Goal: Transaction & Acquisition: Purchase product/service

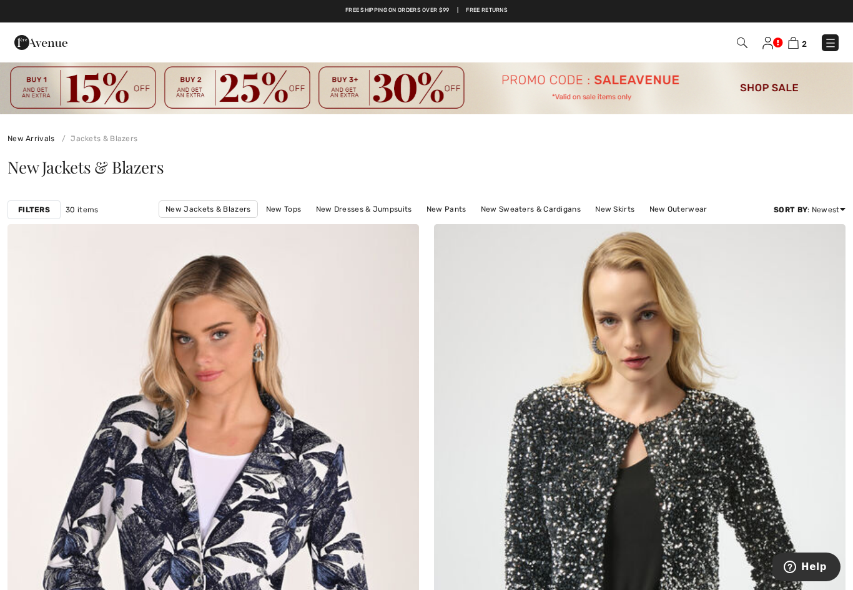
click at [650, 83] on img at bounding box center [426, 87] width 853 height 53
click at [619, 110] on img at bounding box center [426, 87] width 853 height 53
click at [782, 94] on img at bounding box center [426, 87] width 853 height 53
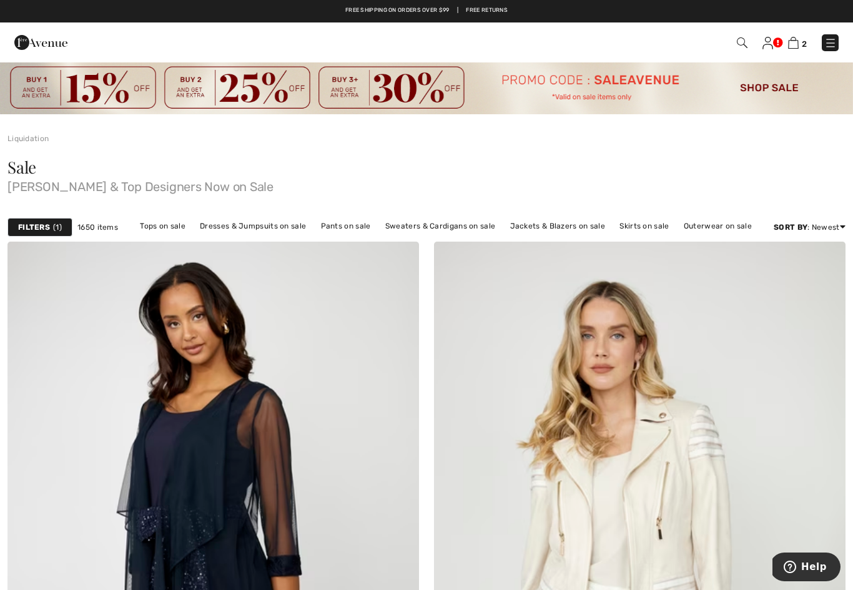
click at [43, 228] on strong "Filters" at bounding box center [34, 227] width 32 height 11
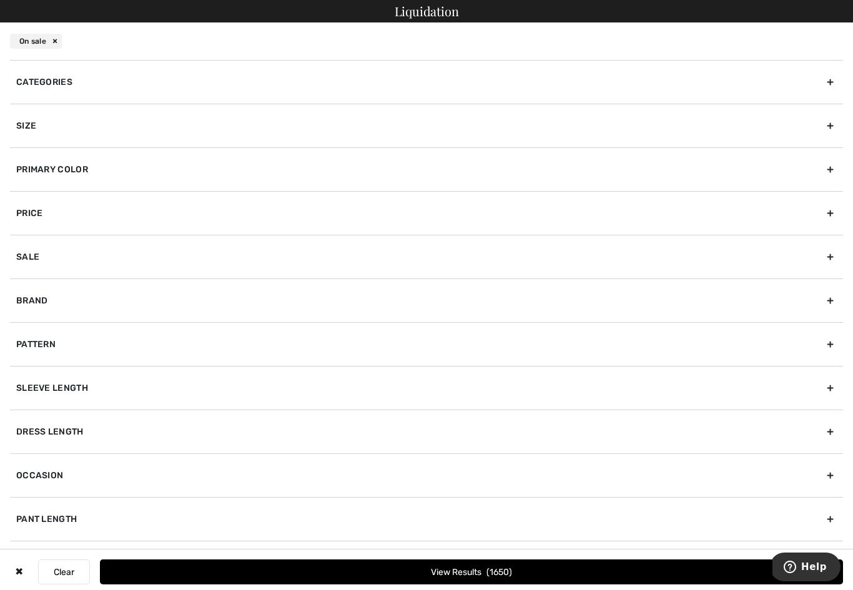
click at [27, 128] on div "Size" at bounding box center [426, 126] width 833 height 44
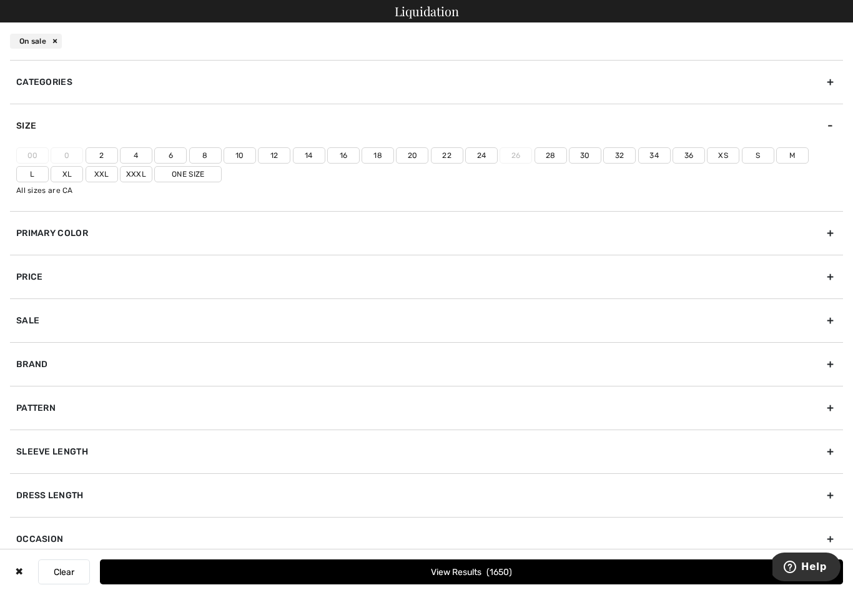
click at [275, 150] on label "12" at bounding box center [274, 155] width 32 height 16
click at [0, 0] on input"] "12" at bounding box center [0, 0] width 0 height 0
click at [483, 569] on button "View Results 314" at bounding box center [471, 571] width 743 height 25
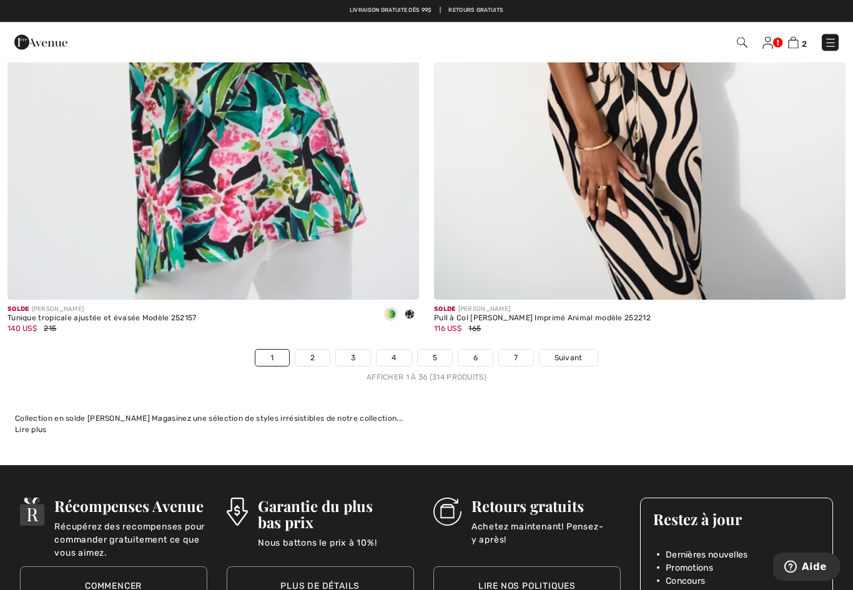
scroll to position [12145, 0]
click at [323, 350] on link "2" at bounding box center [312, 358] width 34 height 16
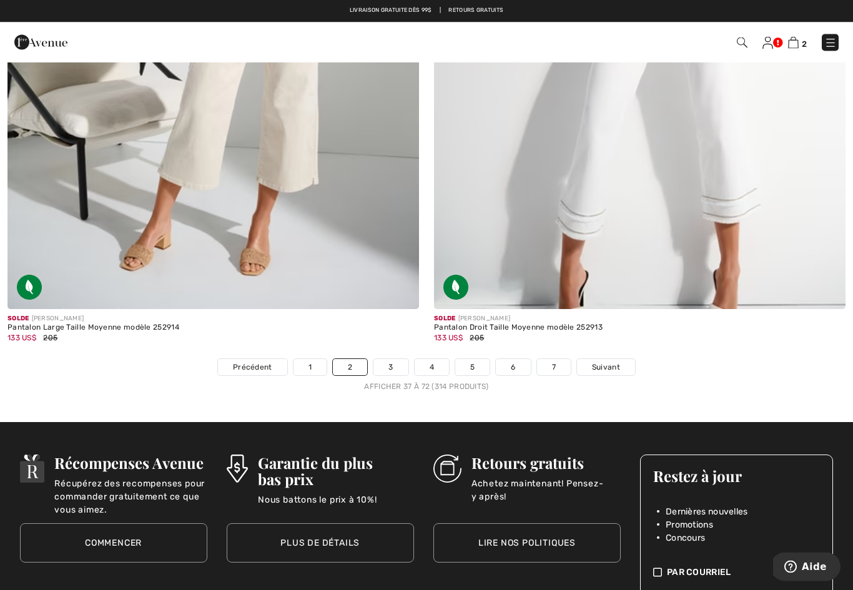
scroll to position [12070, 0]
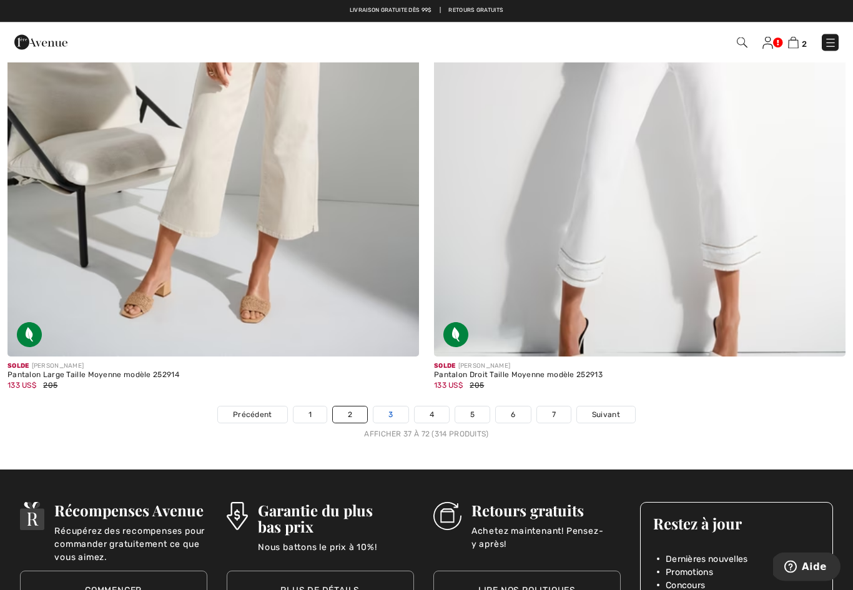
click at [401, 407] on link "3" at bounding box center [390, 415] width 34 height 16
click at [391, 407] on link "3" at bounding box center [390, 415] width 34 height 16
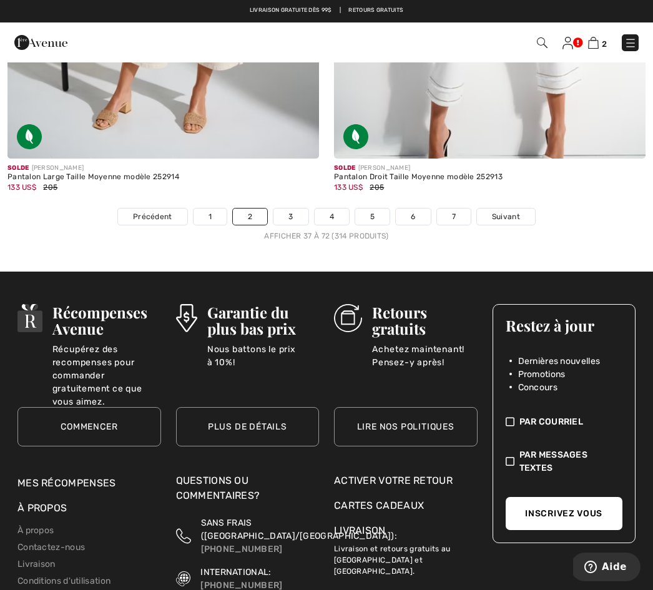
click at [624, 51] on link at bounding box center [630, 42] width 17 height 17
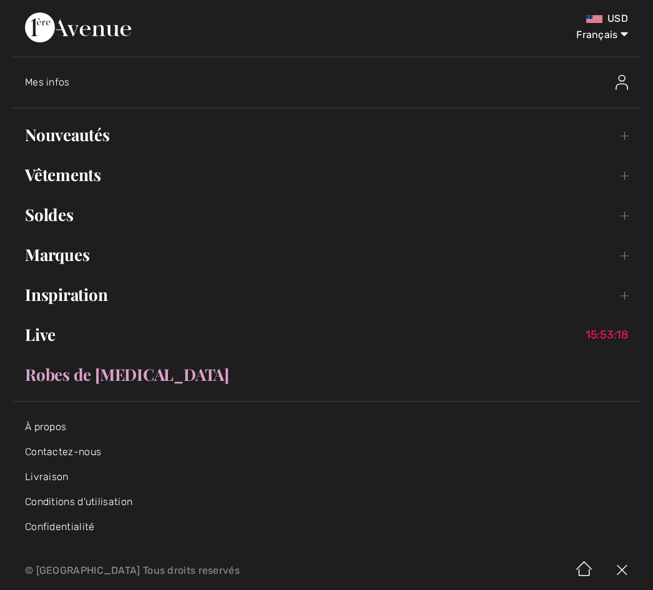
click at [625, 86] on img at bounding box center [621, 82] width 12 height 15
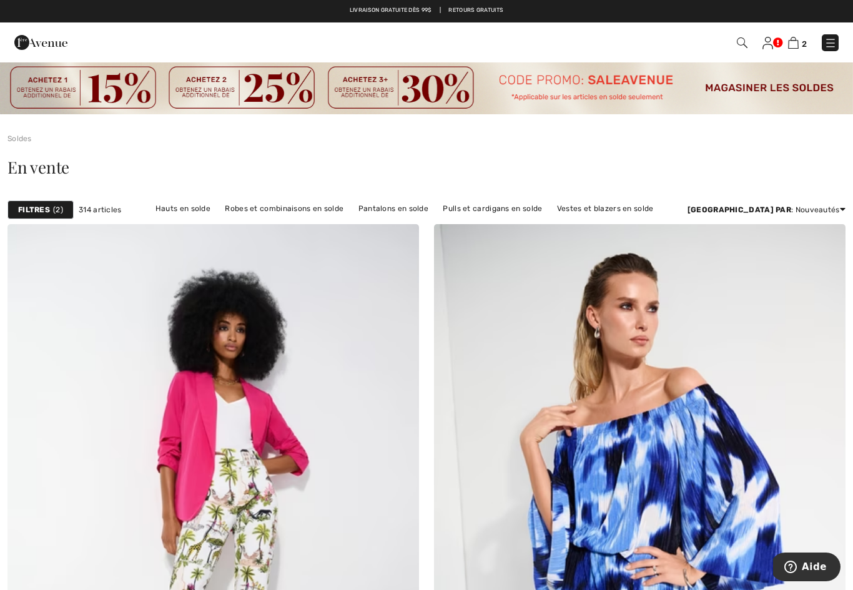
click at [652, 38] on img at bounding box center [830, 43] width 12 height 12
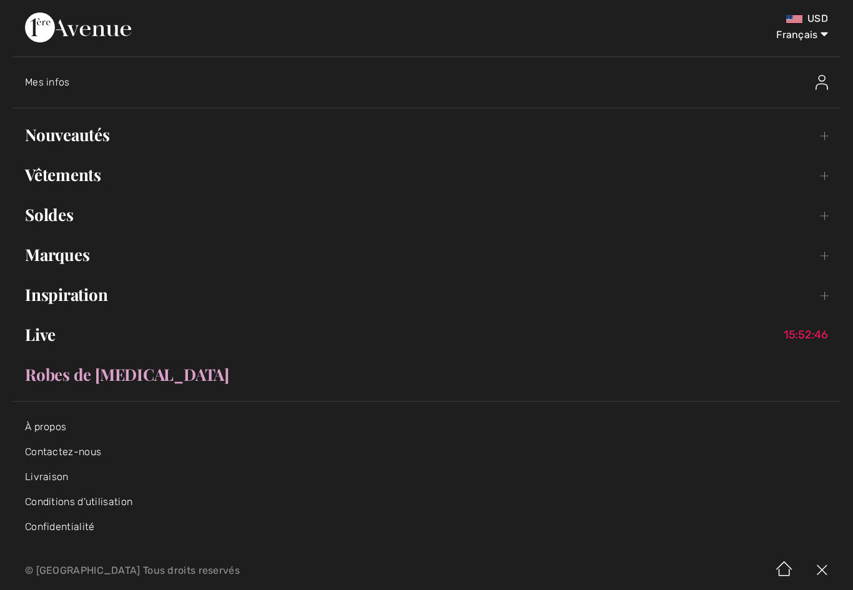
click at [652, 82] on img at bounding box center [821, 82] width 12 height 15
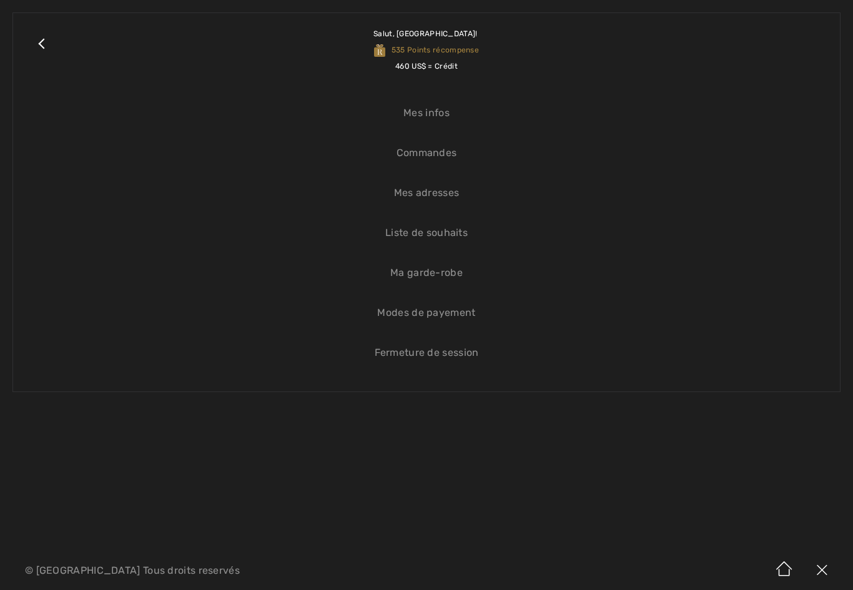
click at [464, 41] on span "Salut, Victoria! 535 Points récompense 460 US$ = Crédit" at bounding box center [426, 50] width 106 height 66
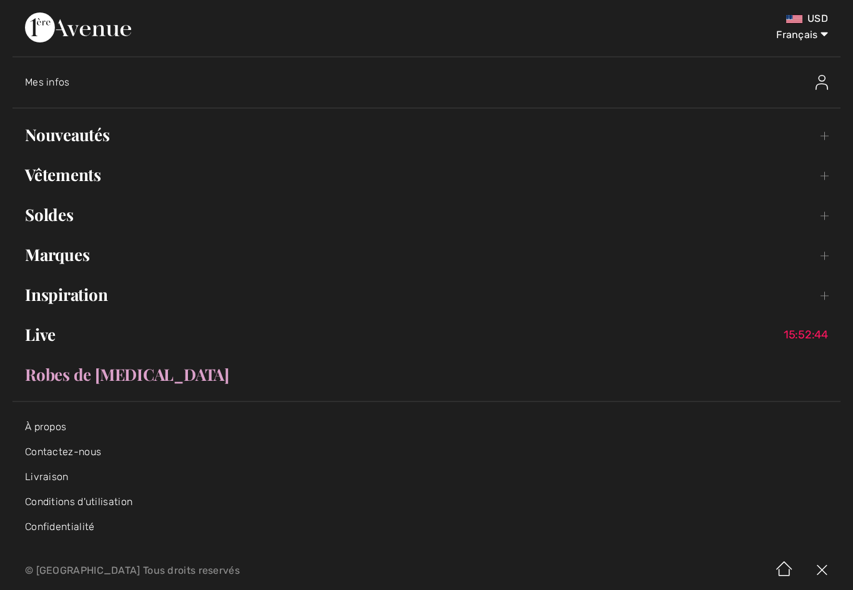
click at [131, 37] on img at bounding box center [78, 27] width 106 height 30
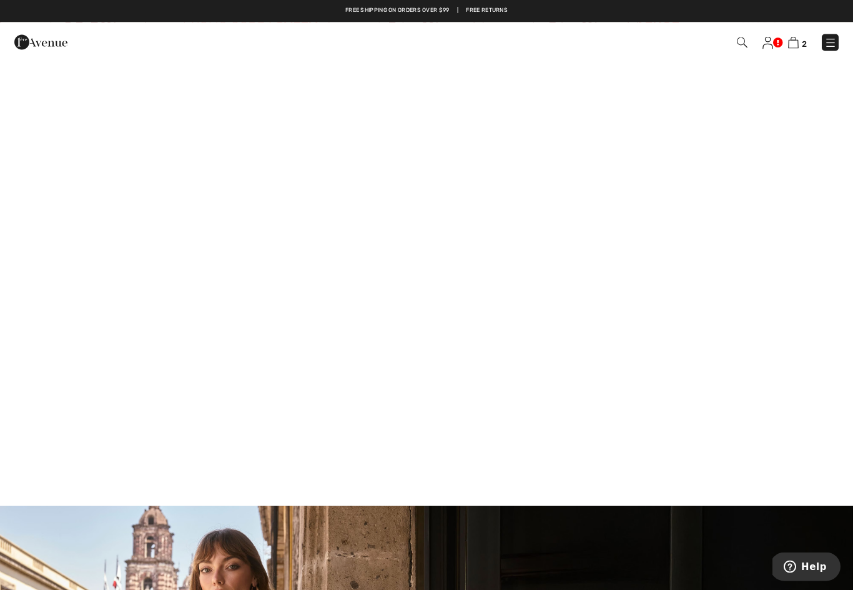
scroll to position [987, 0]
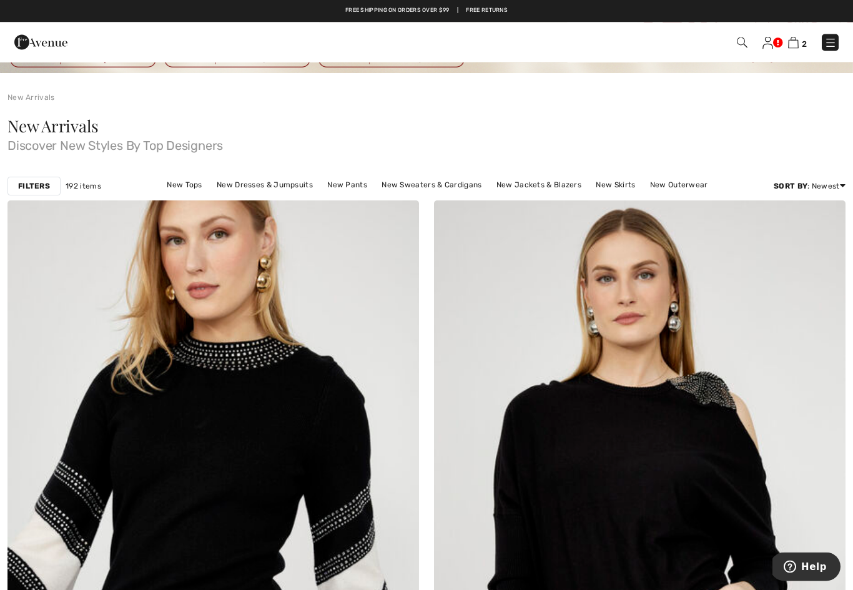
scroll to position [41, 0]
click at [270, 186] on link "New Dresses & Jumpsuits" at bounding box center [264, 185] width 109 height 16
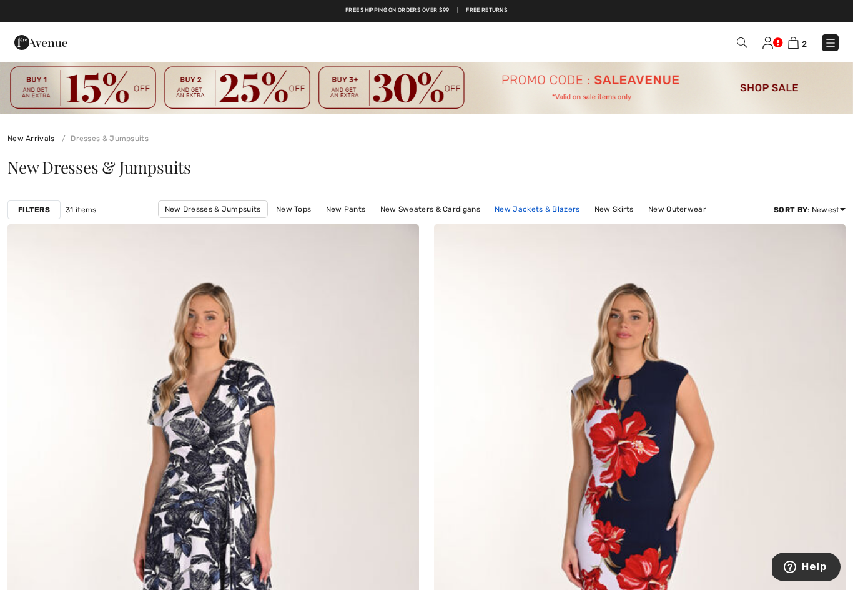
click at [549, 212] on link "New Jackets & Blazers" at bounding box center [536, 209] width 97 height 16
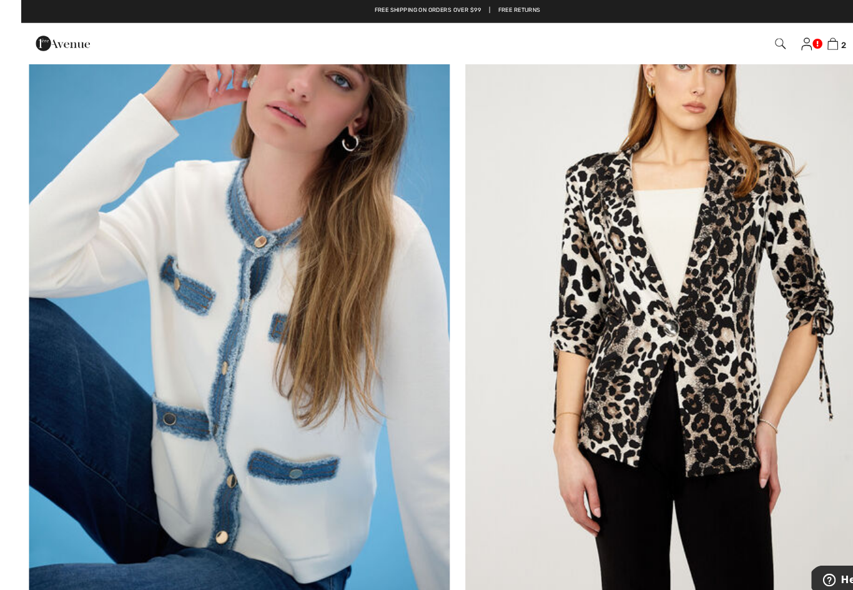
scroll to position [4376, 0]
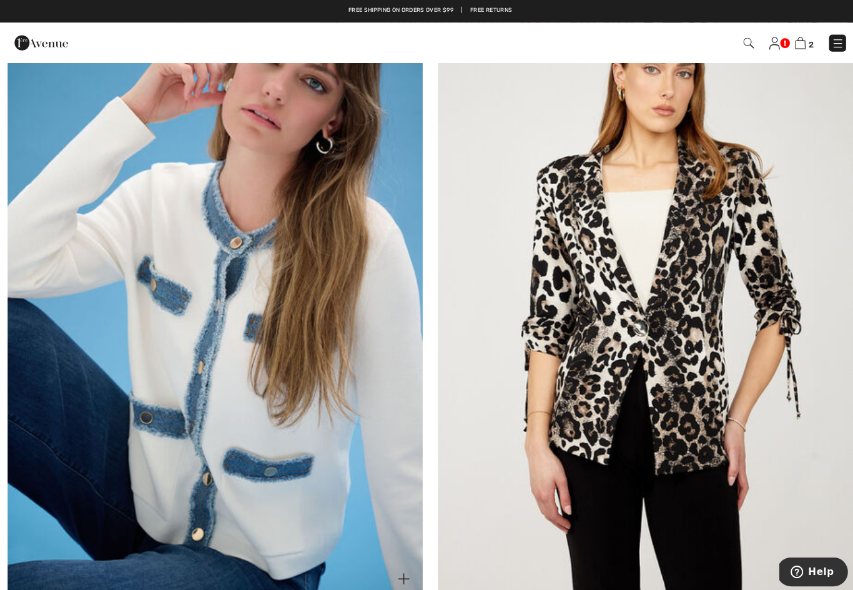
click at [349, 449] on img at bounding box center [212, 284] width 411 height 617
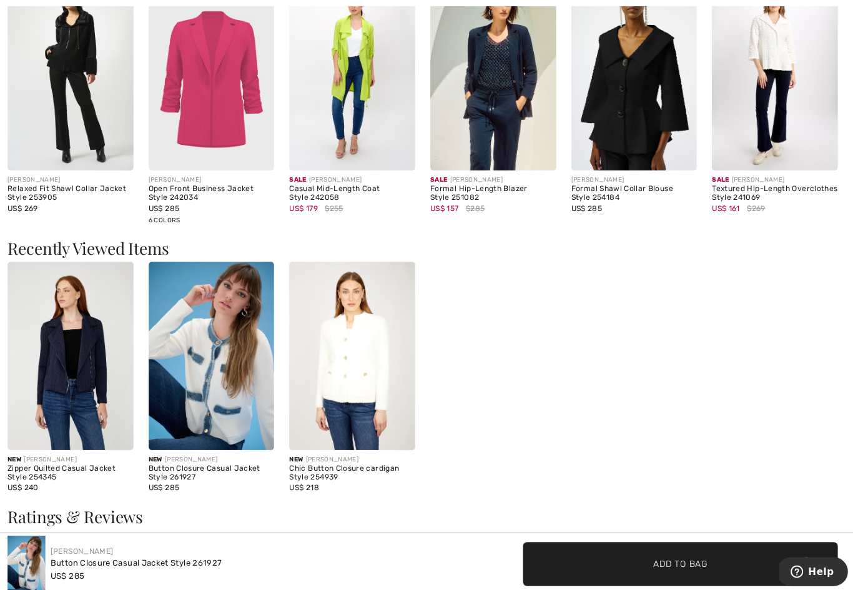
scroll to position [1519, 0]
click at [378, 332] on img at bounding box center [349, 352] width 125 height 187
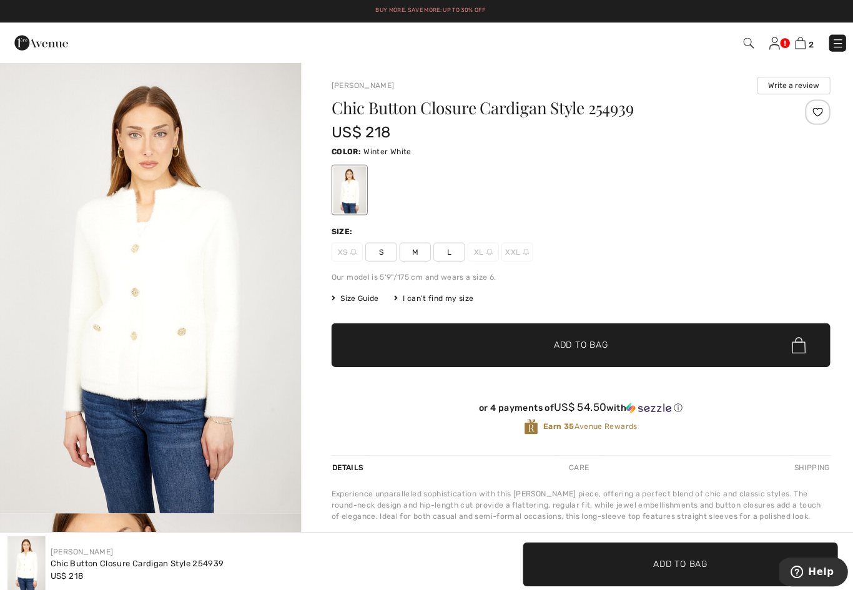
click at [808, 36] on span "2" at bounding box center [602, 42] width 473 height 17
click at [794, 47] on img at bounding box center [793, 43] width 11 height 12
click at [798, 37] on link "2" at bounding box center [797, 42] width 19 height 15
click at [796, 42] on img at bounding box center [793, 43] width 11 height 12
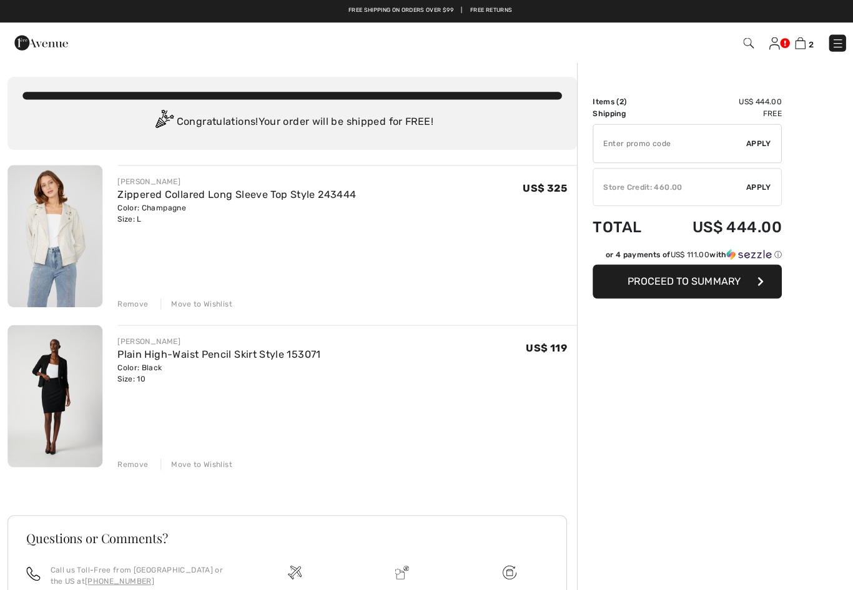
click at [557, 174] on div "US$ 325" at bounding box center [545, 198] width 54 height 49
click at [549, 185] on span "US$ 325" at bounding box center [540, 186] width 44 height 12
click at [159, 198] on link "Zippered Collared Long Sleeve Top Style 243444" at bounding box center [235, 193] width 237 height 12
click at [63, 245] on img at bounding box center [54, 234] width 94 height 141
click at [52, 241] on img at bounding box center [54, 234] width 94 height 141
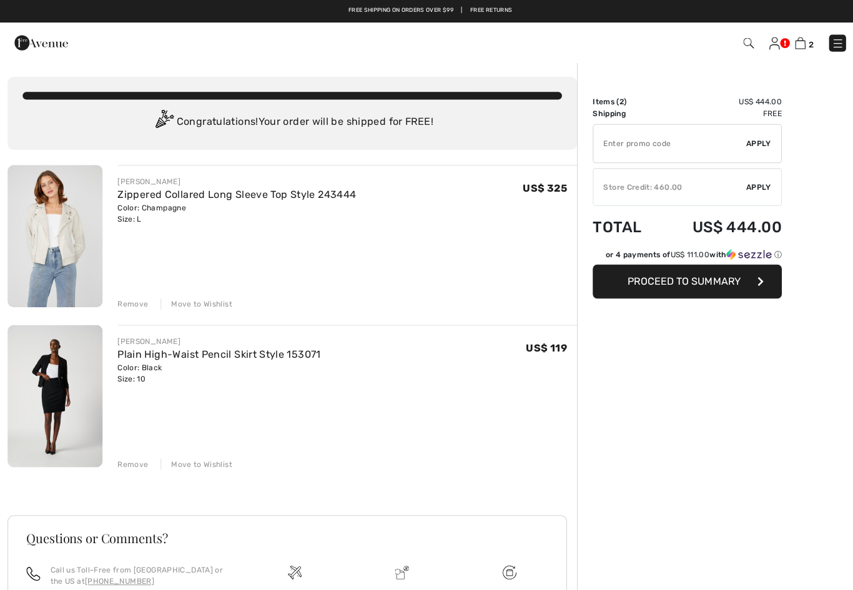
click at [92, 233] on img at bounding box center [54, 234] width 94 height 141
click at [86, 244] on img at bounding box center [54, 234] width 94 height 141
click at [71, 256] on img at bounding box center [54, 234] width 94 height 141
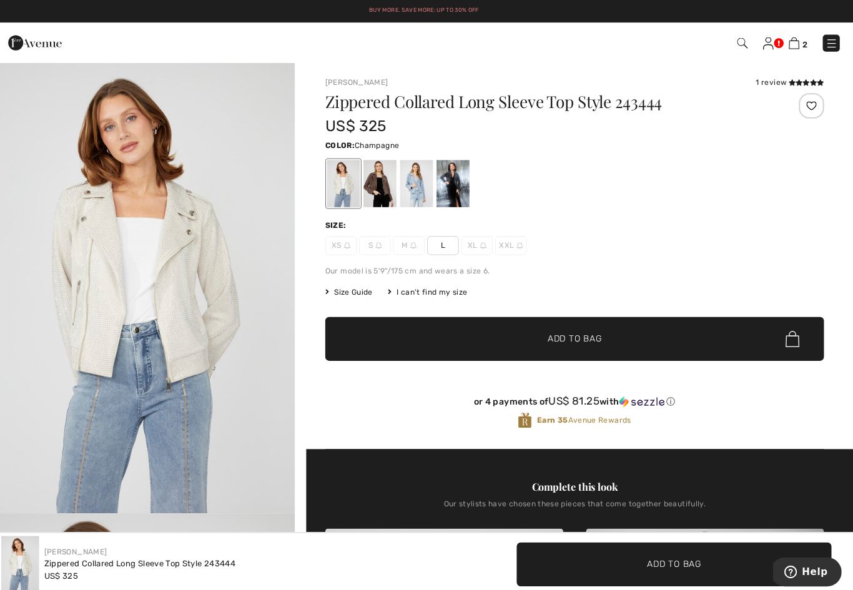
click at [456, 184] on div at bounding box center [455, 182] width 32 height 47
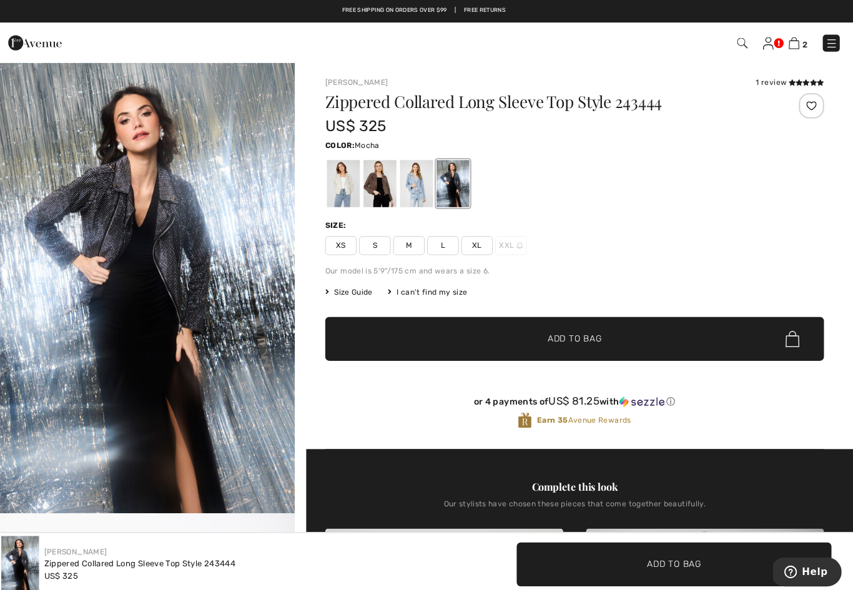
click at [378, 183] on div at bounding box center [382, 182] width 32 height 47
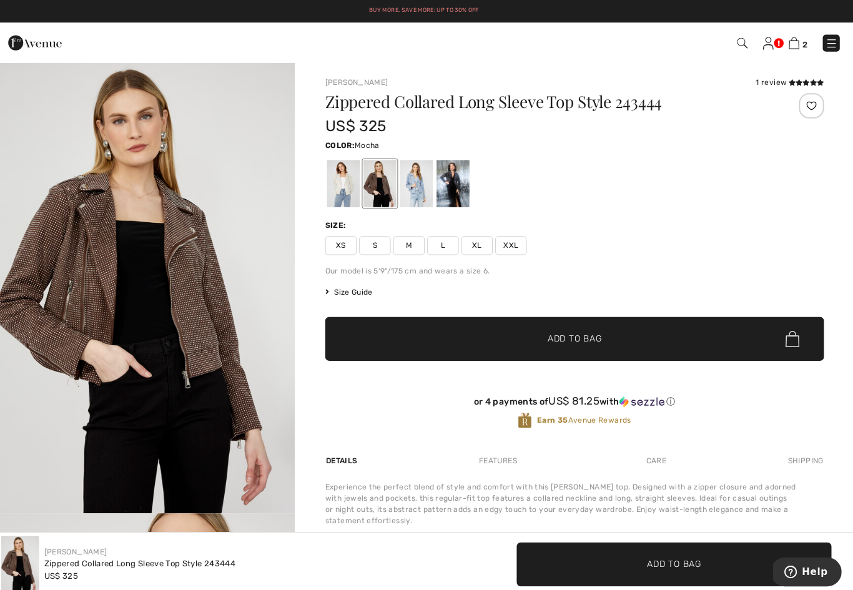
click at [421, 172] on div at bounding box center [419, 182] width 32 height 47
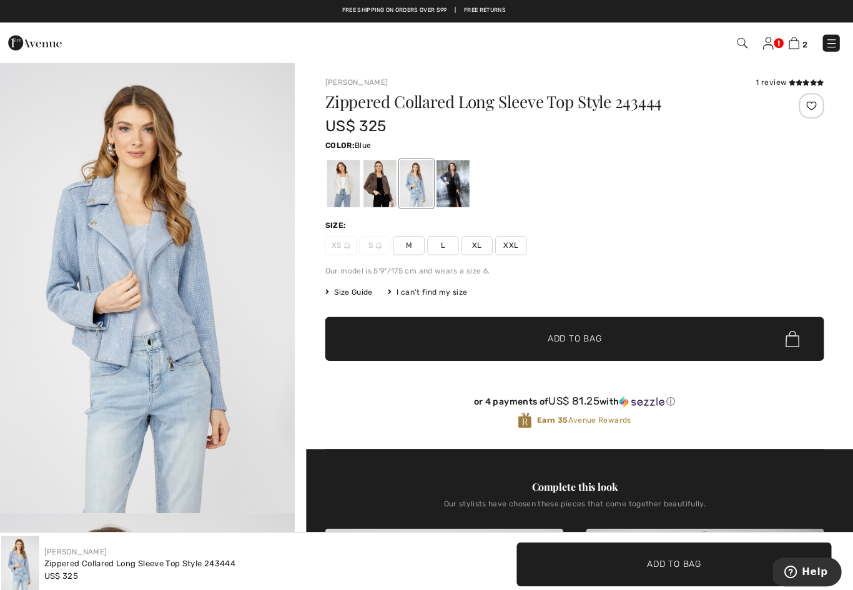
click at [409, 181] on div at bounding box center [419, 182] width 32 height 47
click at [417, 182] on div at bounding box center [419, 182] width 32 height 47
click at [409, 183] on div at bounding box center [419, 182] width 32 height 47
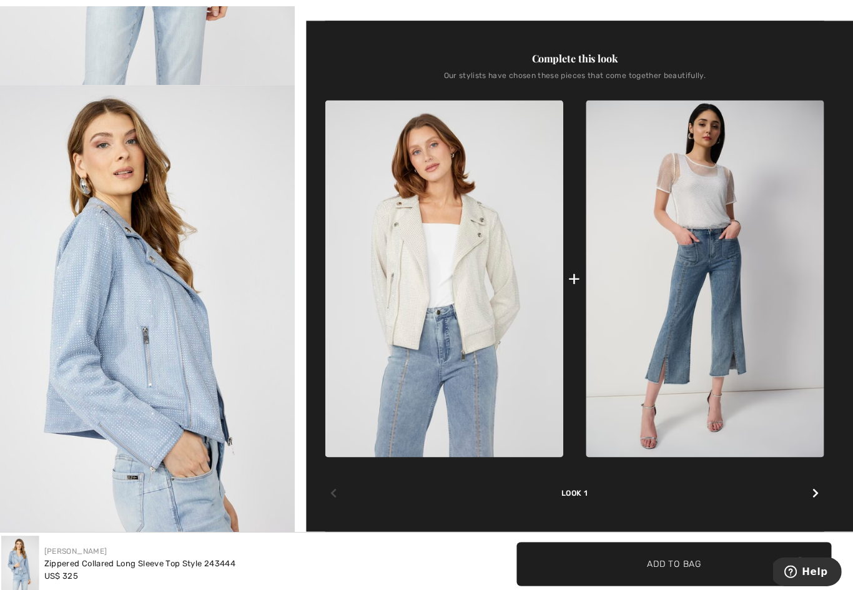
scroll to position [425, 0]
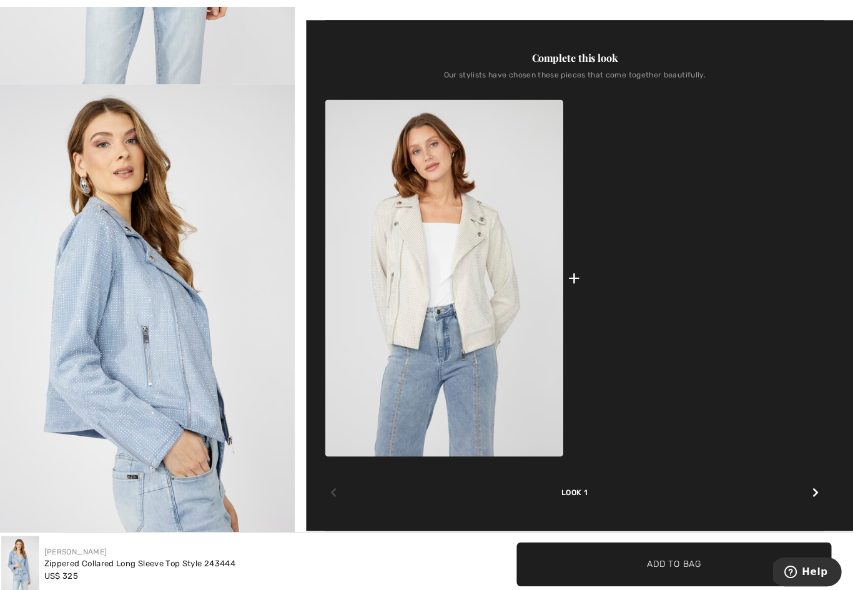
click at [710, 195] on img at bounding box center [705, 276] width 236 height 354
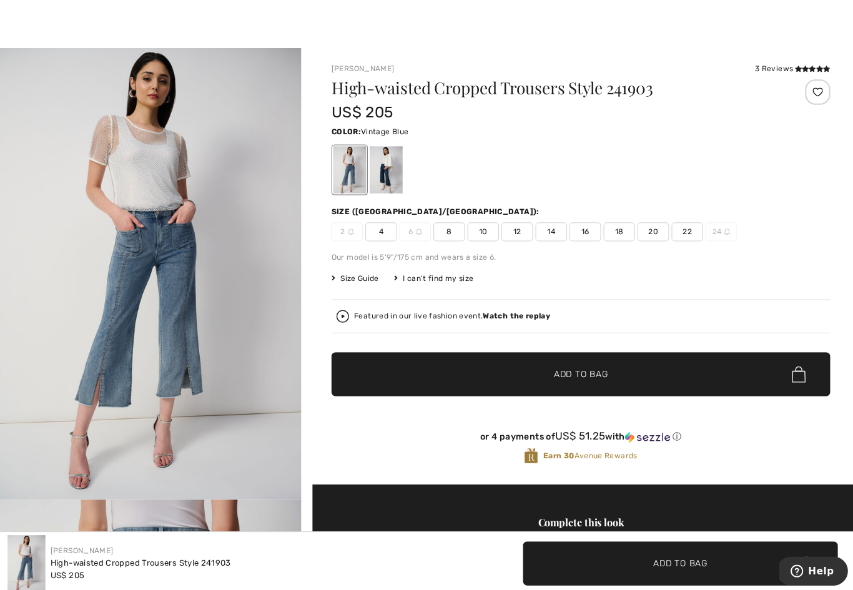
scroll to position [13, 0]
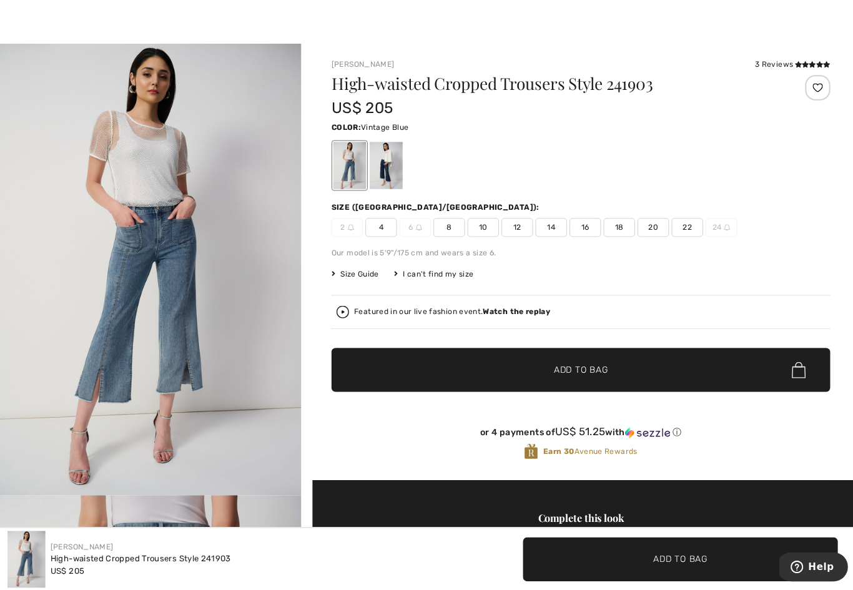
click at [390, 155] on div at bounding box center [382, 168] width 32 height 47
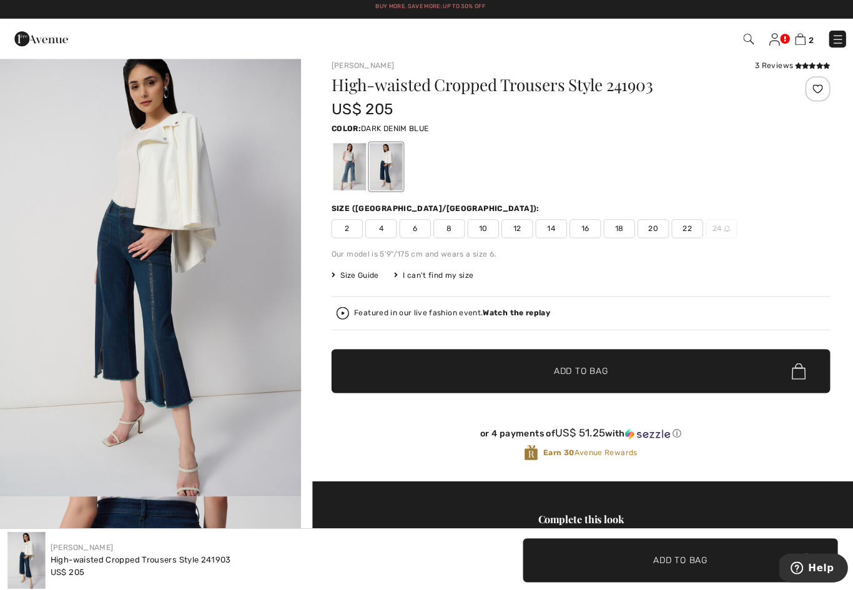
scroll to position [0, 0]
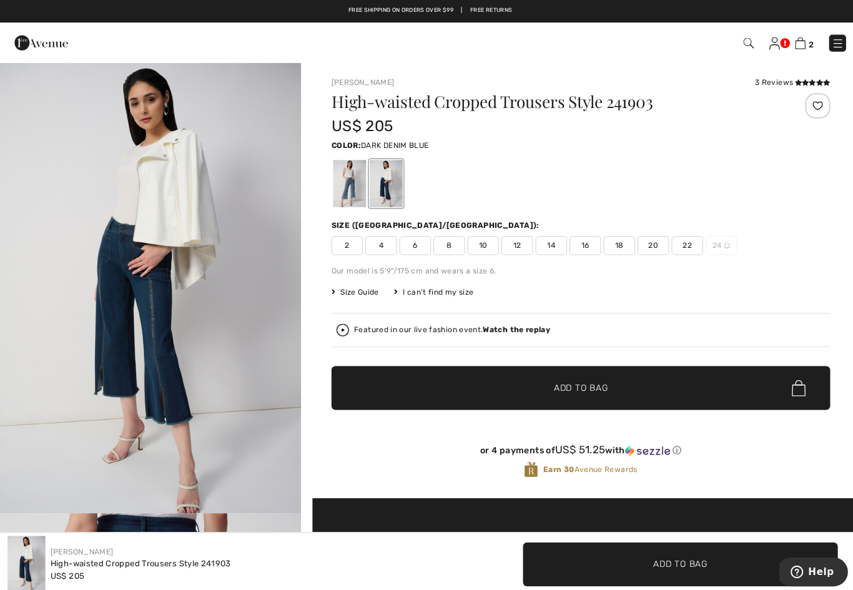
click at [770, 44] on img at bounding box center [767, 43] width 11 height 12
click at [773, 37] on link at bounding box center [767, 42] width 11 height 15
click at [770, 49] on img at bounding box center [767, 43] width 11 height 12
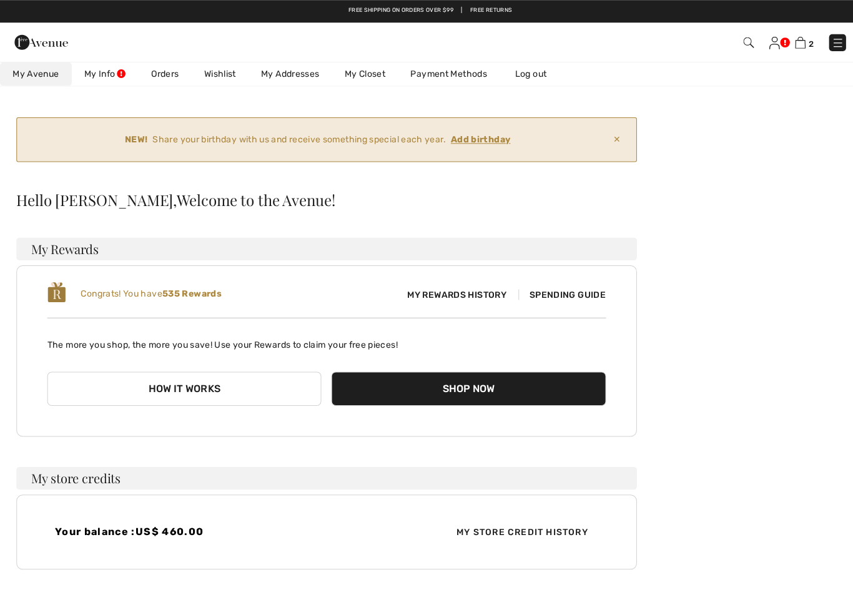
scroll to position [22, 0]
click at [490, 389] on button "Shop Now" at bounding box center [464, 386] width 272 height 34
click at [272, 396] on button "How it works" at bounding box center [183, 386] width 272 height 34
click at [283, 393] on button "How it works" at bounding box center [183, 386] width 272 height 34
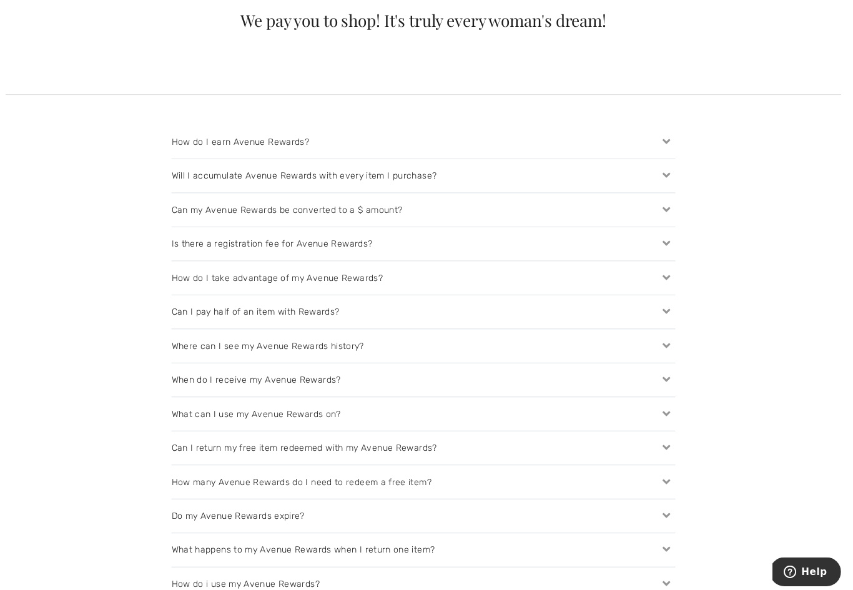
scroll to position [1247, 0]
click at [662, 517] on icon at bounding box center [667, 510] width 17 height 13
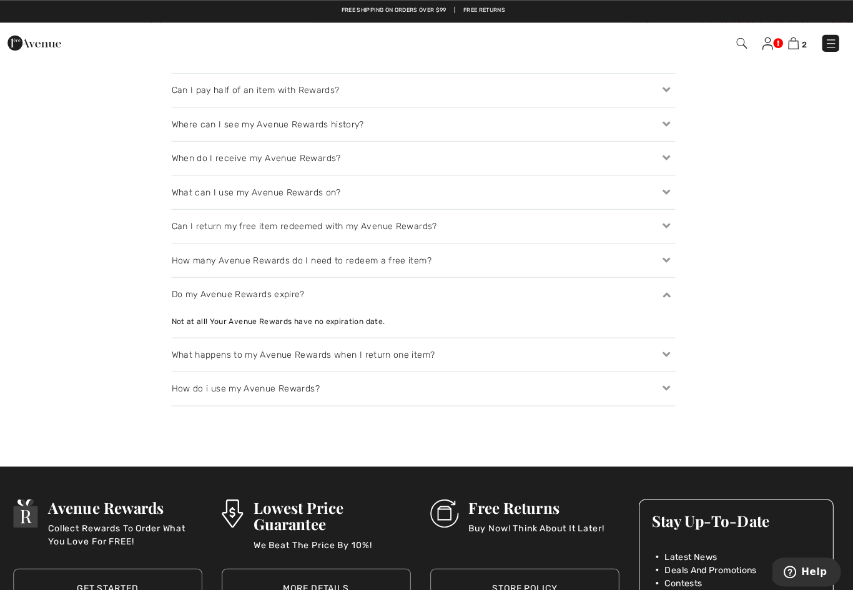
scroll to position [1461, 0]
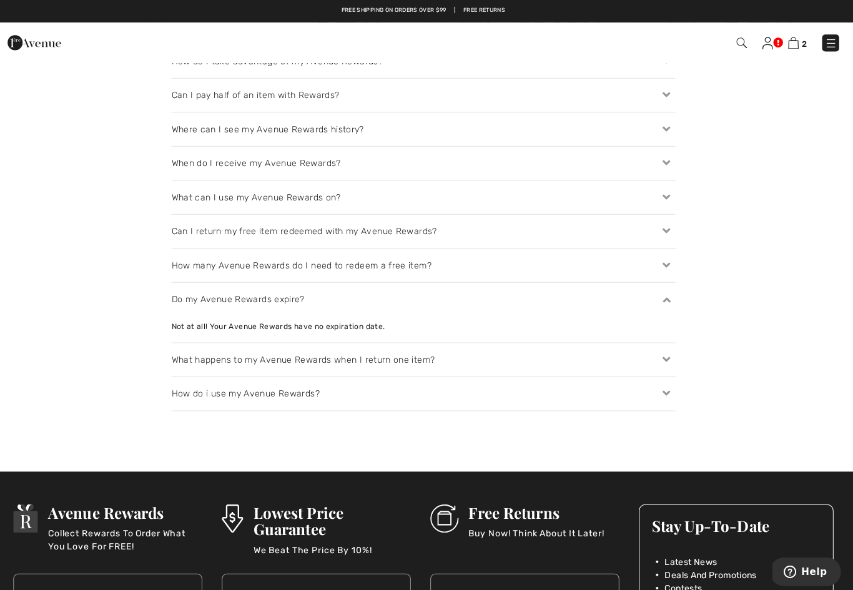
click at [667, 363] on div "What happens to my Avenue Rewards when I return one item?" at bounding box center [426, 356] width 499 height 33
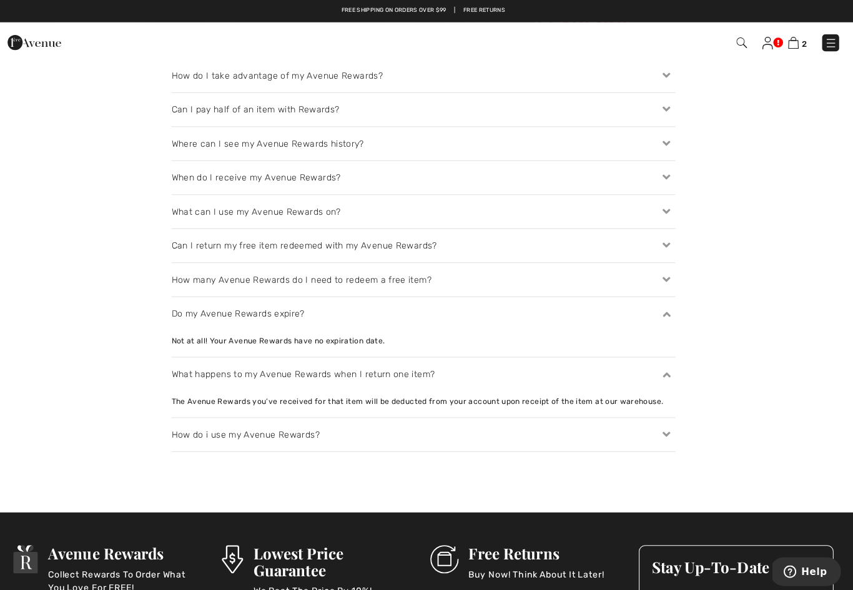
scroll to position [1468, 0]
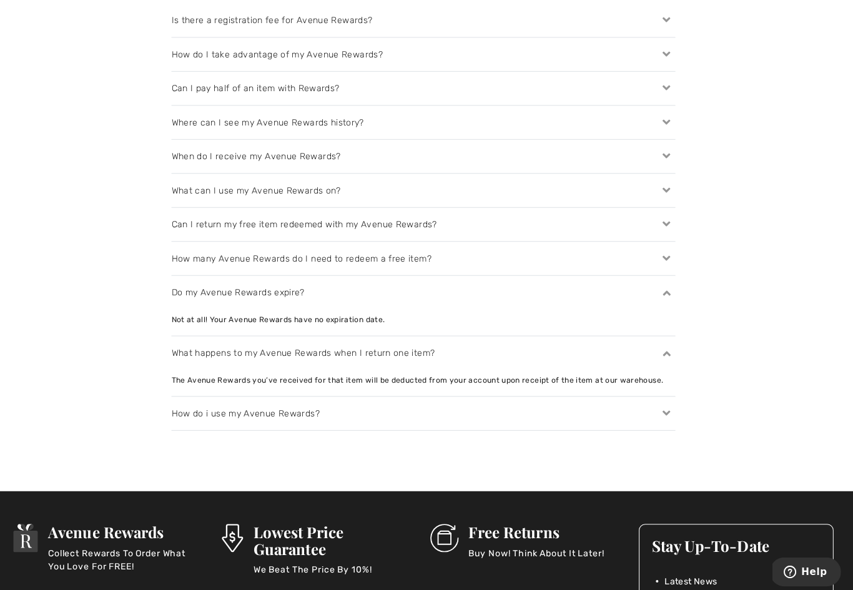
click at [665, 418] on div "How do i use my Avenue Rewards?" at bounding box center [426, 409] width 499 height 33
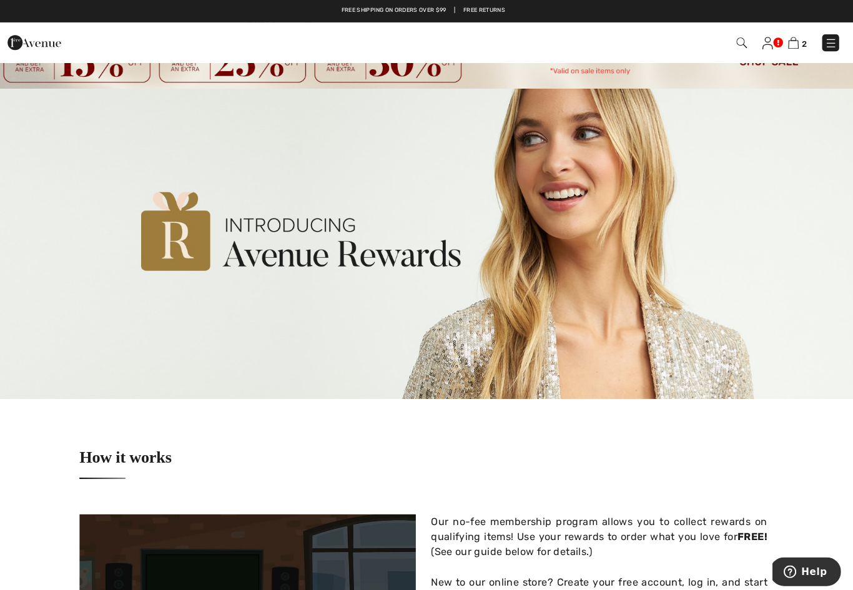
scroll to position [0, 0]
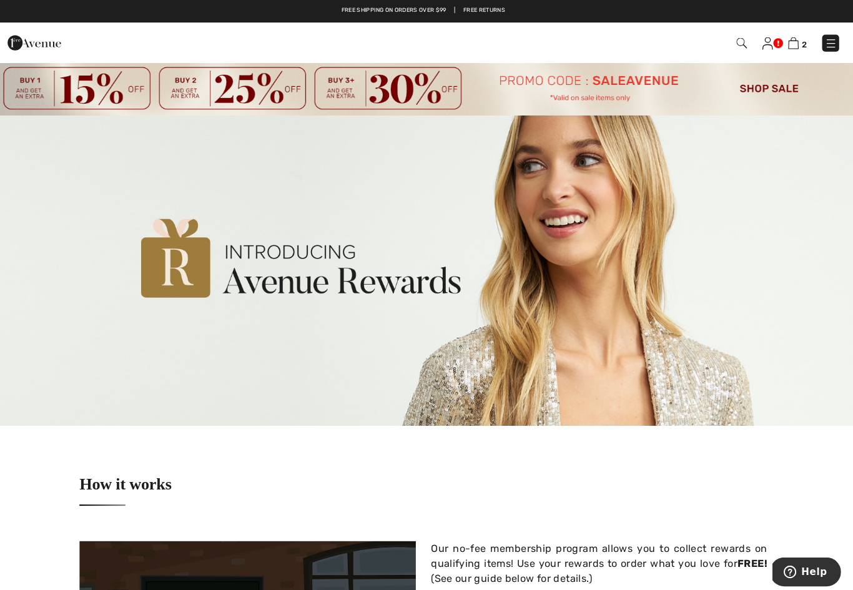
click at [603, 103] on img at bounding box center [426, 87] width 853 height 53
click at [775, 92] on img at bounding box center [426, 87] width 853 height 53
click at [774, 92] on img at bounding box center [426, 87] width 853 height 53
click at [770, 94] on img at bounding box center [426, 87] width 853 height 53
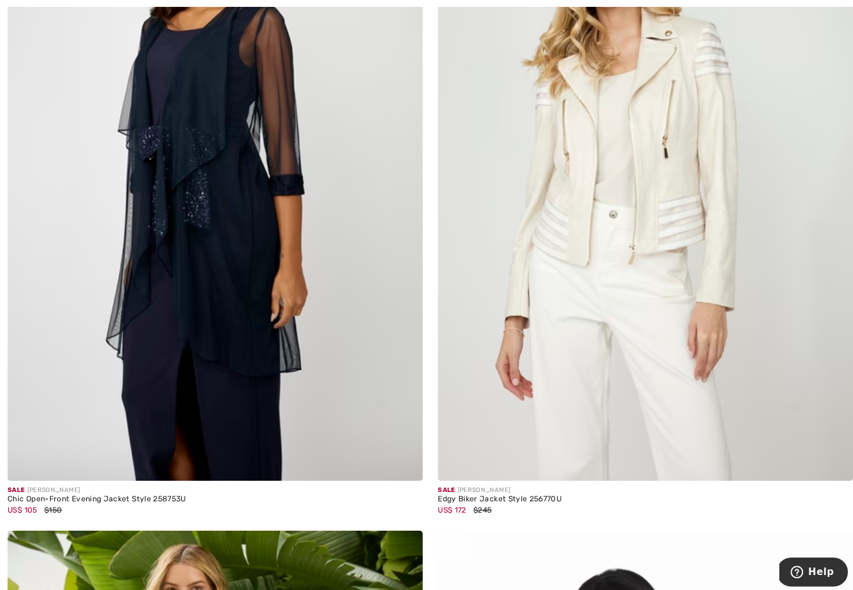
scroll to position [390, 0]
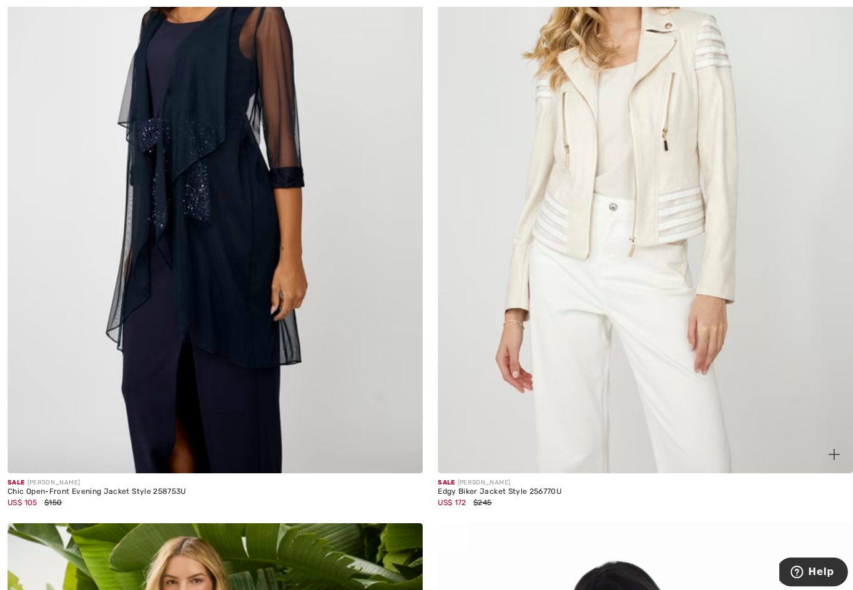
click at [695, 169] on img at bounding box center [639, 159] width 411 height 617
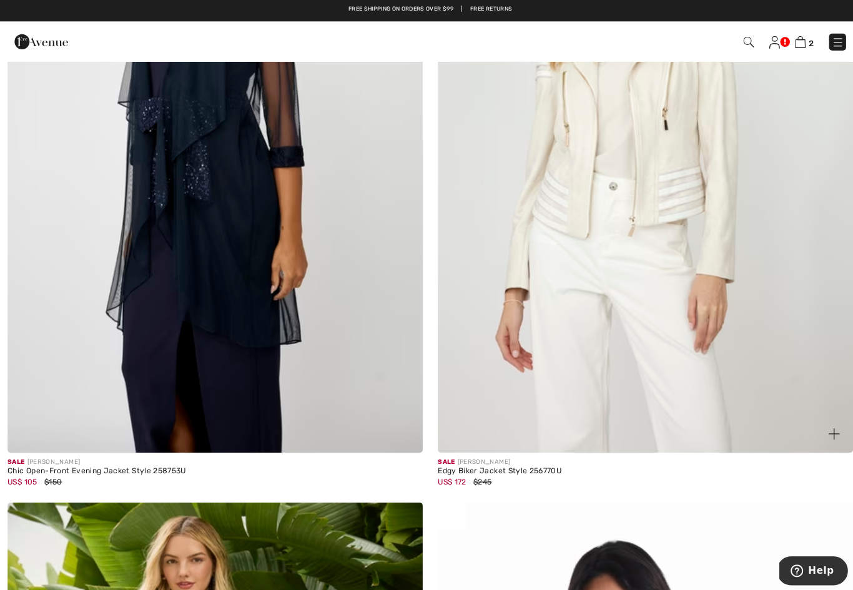
click at [766, 208] on img at bounding box center [639, 141] width 411 height 617
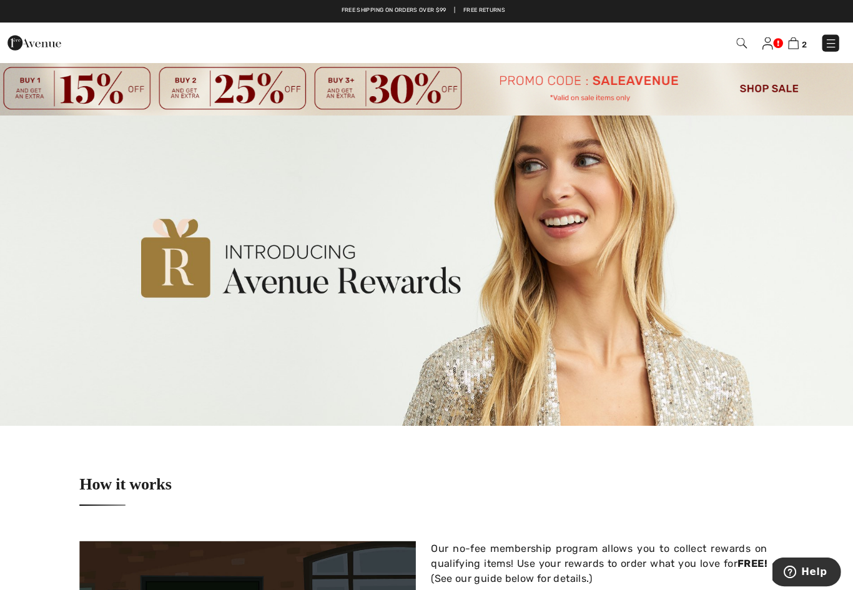
click at [775, 96] on img at bounding box center [426, 87] width 853 height 53
click at [769, 93] on img at bounding box center [426, 87] width 853 height 53
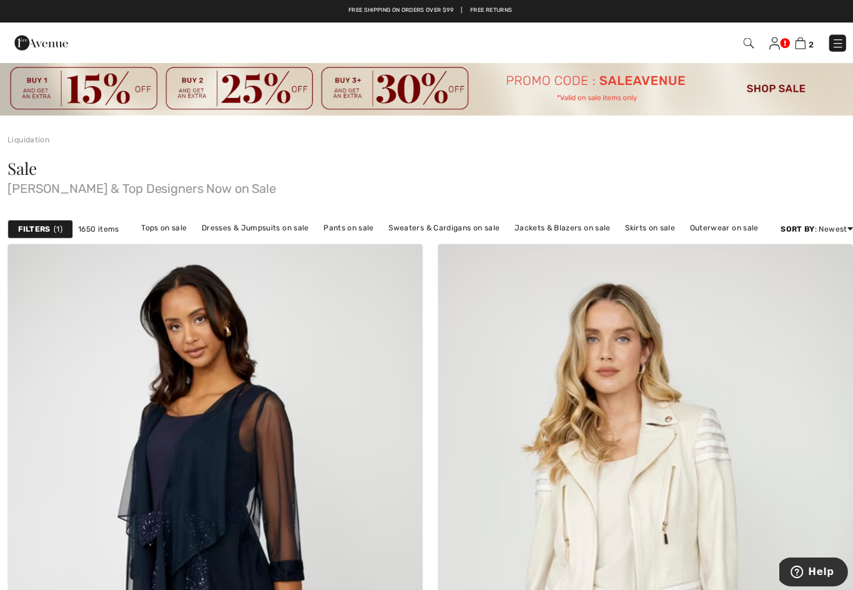
click at [51, 237] on div "Filters 1" at bounding box center [39, 227] width 65 height 19
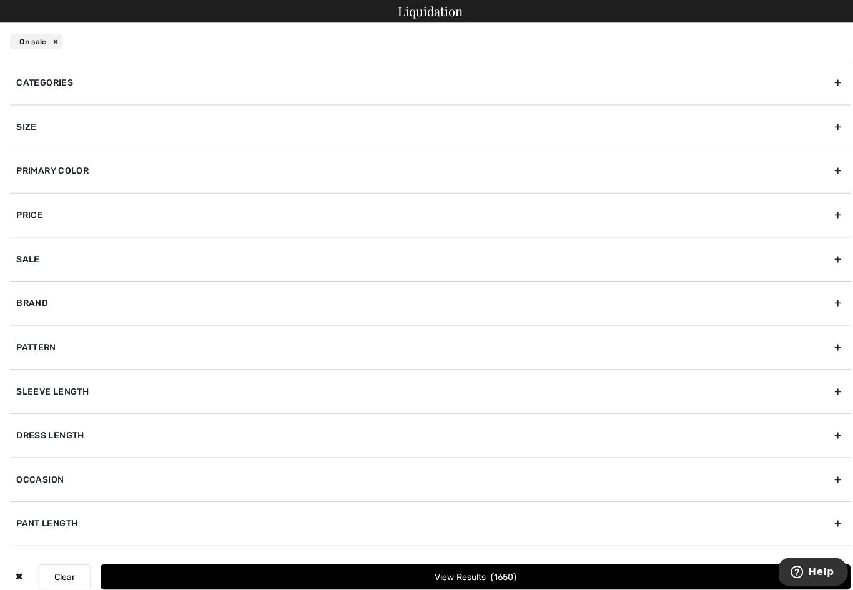
click at [36, 137] on div "Size" at bounding box center [426, 126] width 833 height 44
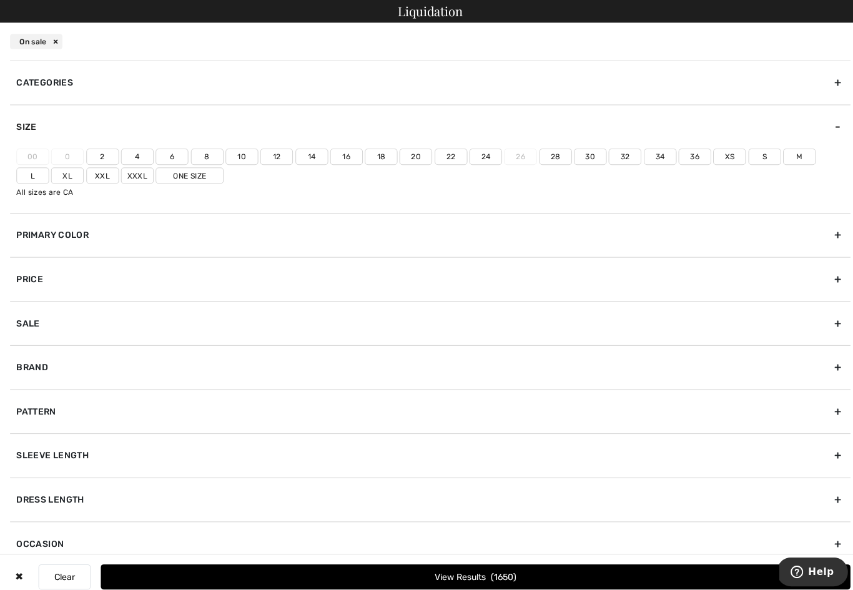
click at [49, 166] on label "L" at bounding box center [32, 174] width 32 height 16
click at [0, 0] on input"] "L" at bounding box center [0, 0] width 0 height 0
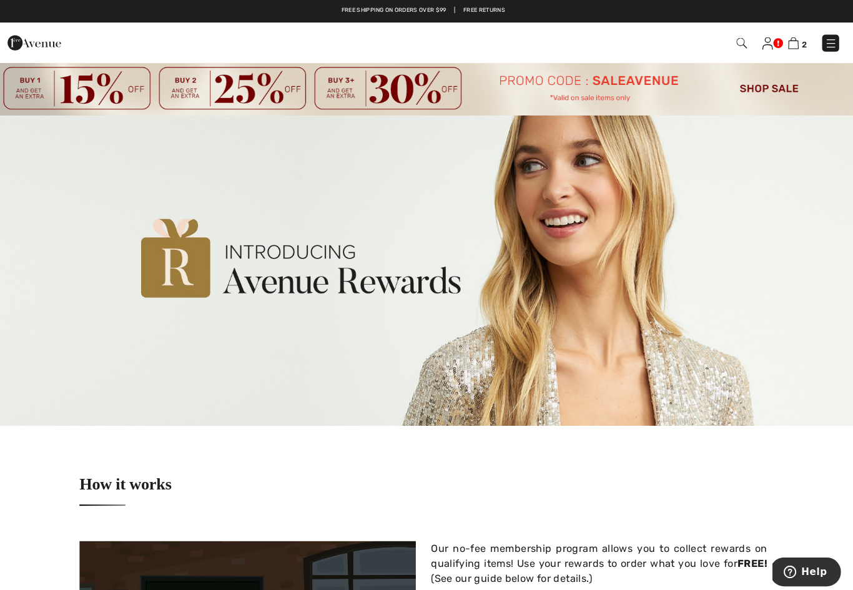
click at [765, 42] on img at bounding box center [767, 43] width 11 height 12
click at [777, 92] on img at bounding box center [426, 87] width 853 height 53
click at [765, 84] on img at bounding box center [426, 87] width 853 height 53
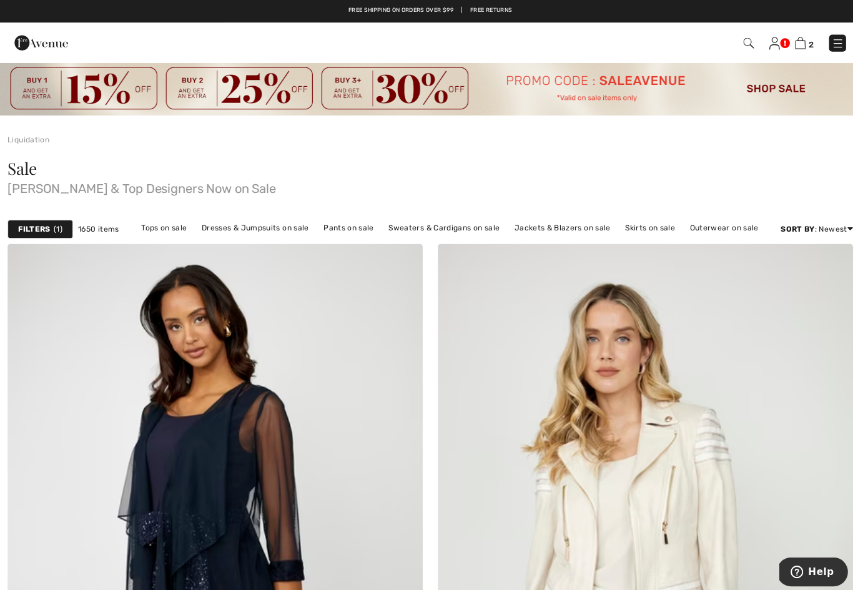
click at [40, 223] on strong "Filters" at bounding box center [34, 227] width 32 height 11
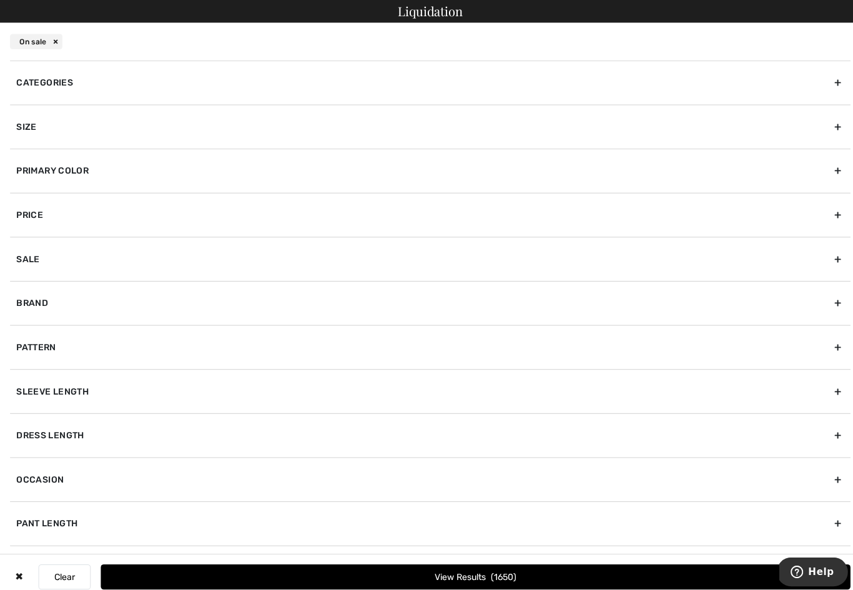
click at [839, 131] on div "Size" at bounding box center [426, 126] width 833 height 44
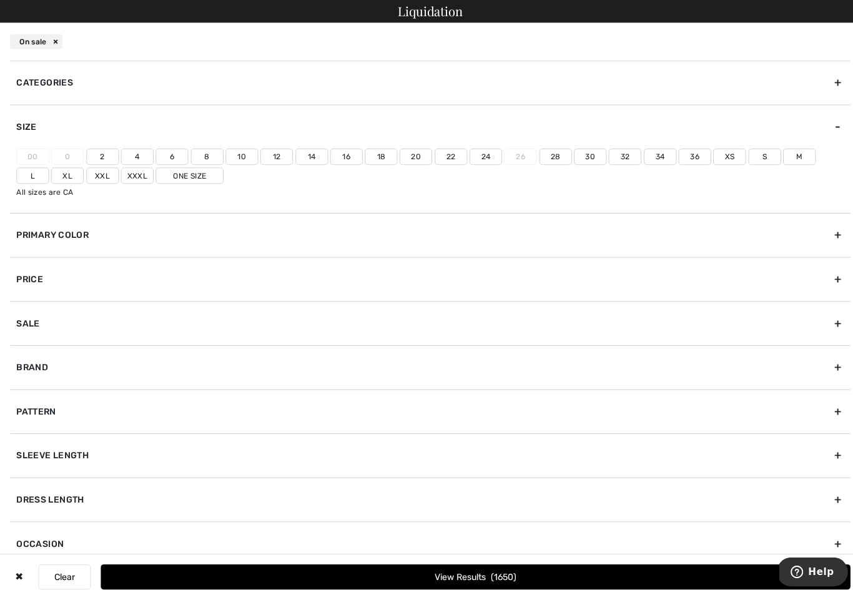
click at [49, 166] on label "L" at bounding box center [32, 174] width 32 height 16
click at [0, 0] on input"] "L" at bounding box center [0, 0] width 0 height 0
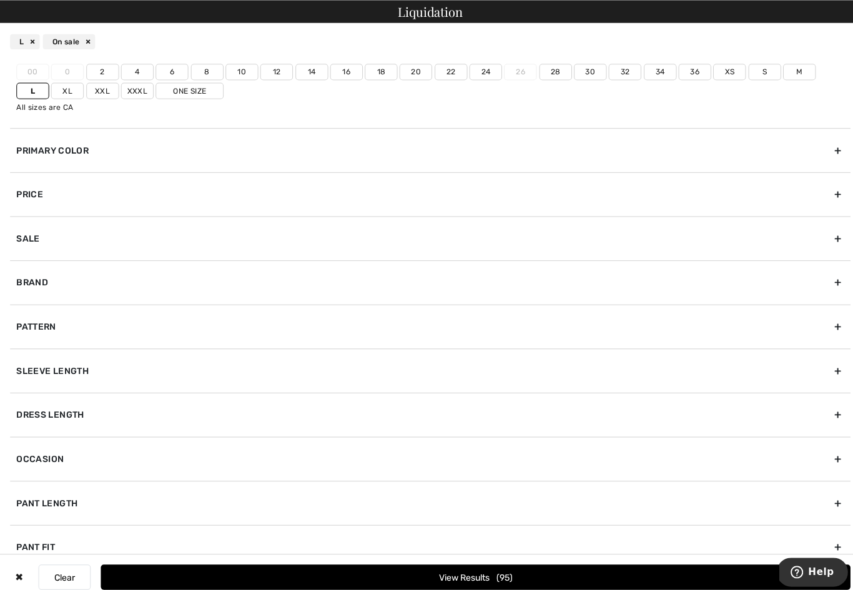
scroll to position [43, 0]
click at [469, 570] on button "View Results 95" at bounding box center [471, 571] width 743 height 25
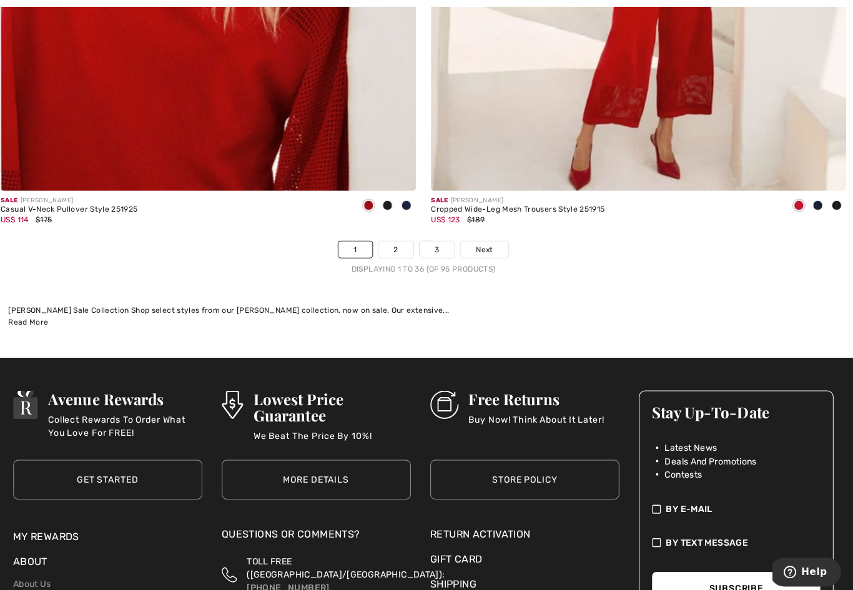
scroll to position [12256, 0]
click at [391, 243] on link "2" at bounding box center [399, 247] width 34 height 16
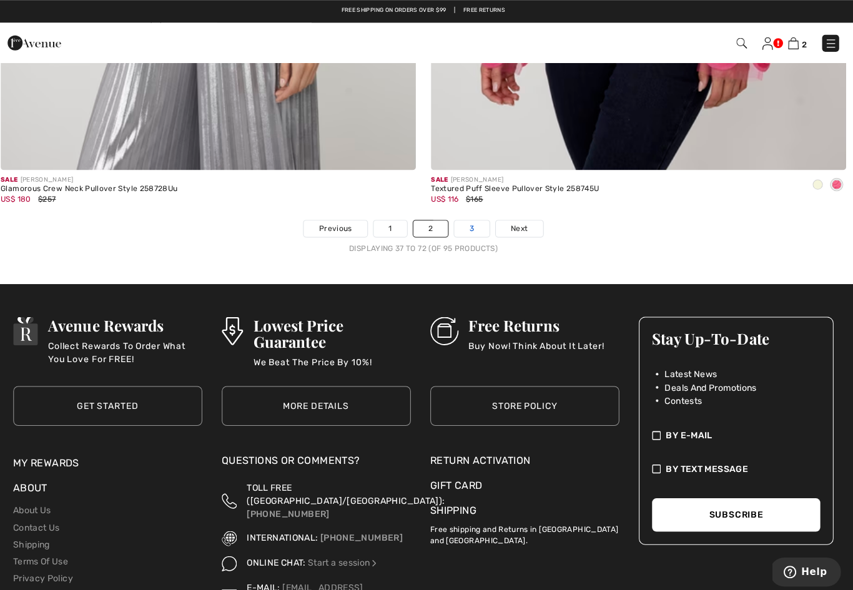
scroll to position [12259, 0]
click at [472, 225] on link "3" at bounding box center [474, 226] width 34 height 16
click at [468, 225] on link "3" at bounding box center [474, 226] width 34 height 16
click at [469, 223] on link "3" at bounding box center [474, 226] width 34 height 16
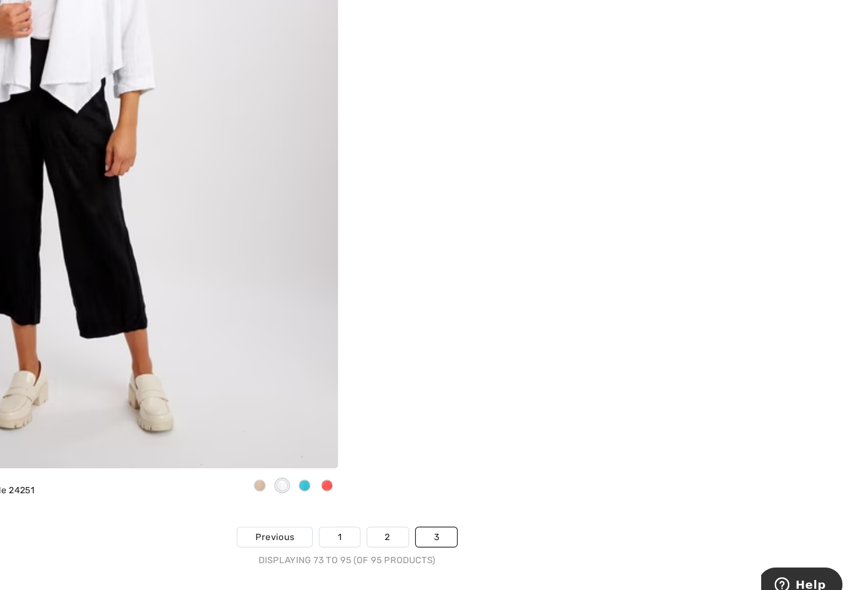
scroll to position [7836, 0]
